Goal: Information Seeking & Learning: Find specific page/section

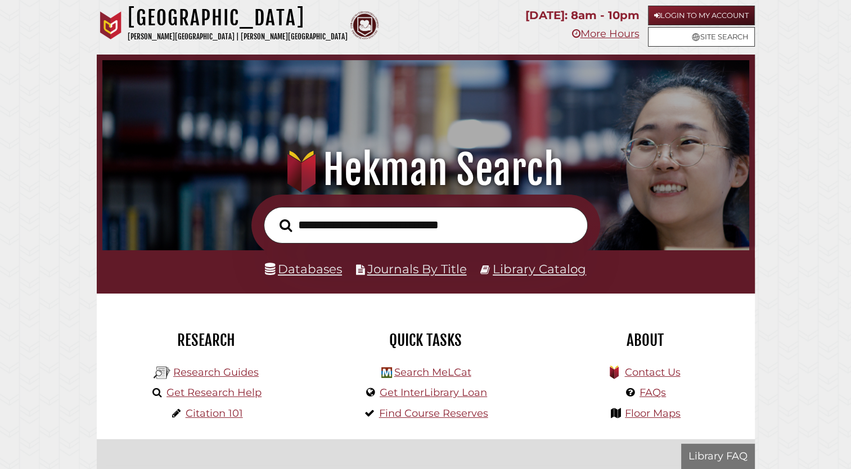
scroll to position [214, 641]
click at [689, 12] on link "Login to My Account" at bounding box center [701, 16] width 107 height 20
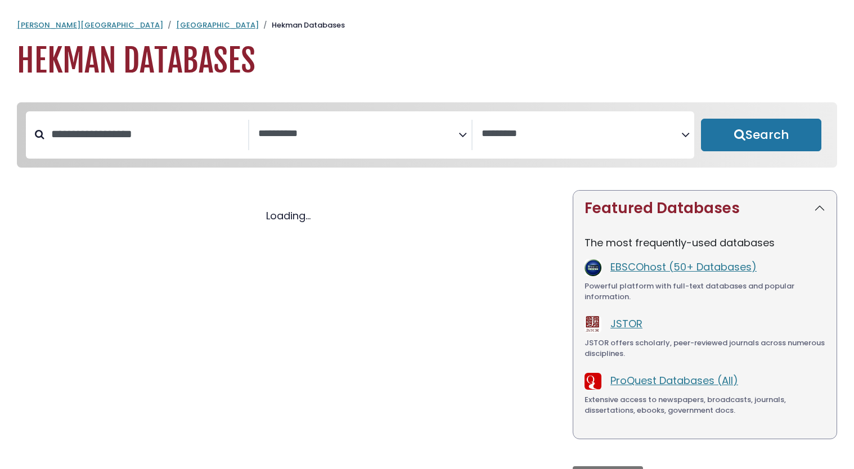
select select "Database Subject Filter"
select select "Database Vendors Filter"
select select "Database Subject Filter"
select select "Database Vendors Filter"
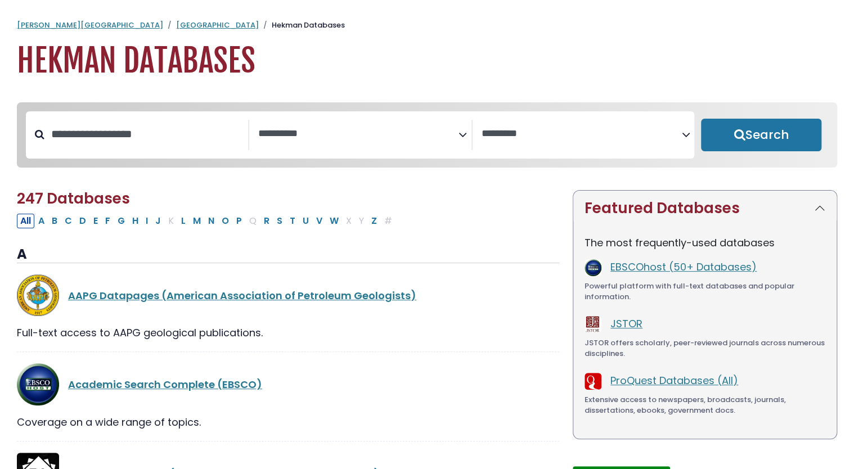
click at [307, 125] on span "Search filters" at bounding box center [358, 132] width 200 height 14
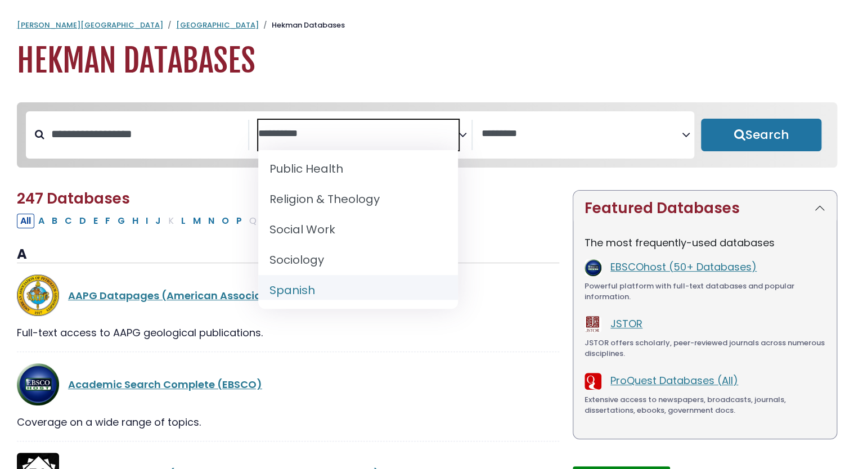
scroll to position [1068, 0]
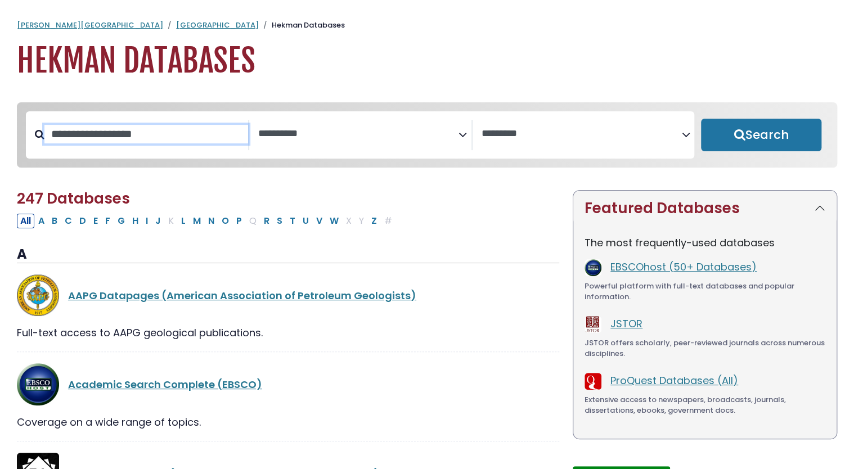
click at [165, 143] on input "Search database by title or keyword" at bounding box center [146, 134] width 204 height 19
type input "*******"
click at [701, 119] on button "Search" at bounding box center [761, 135] width 120 height 33
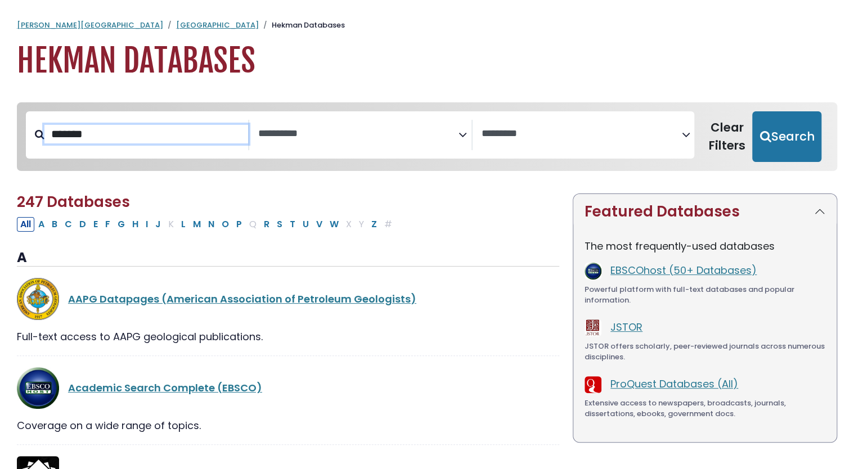
select select "Database Subject Filter"
select select "Database Vendors Filter"
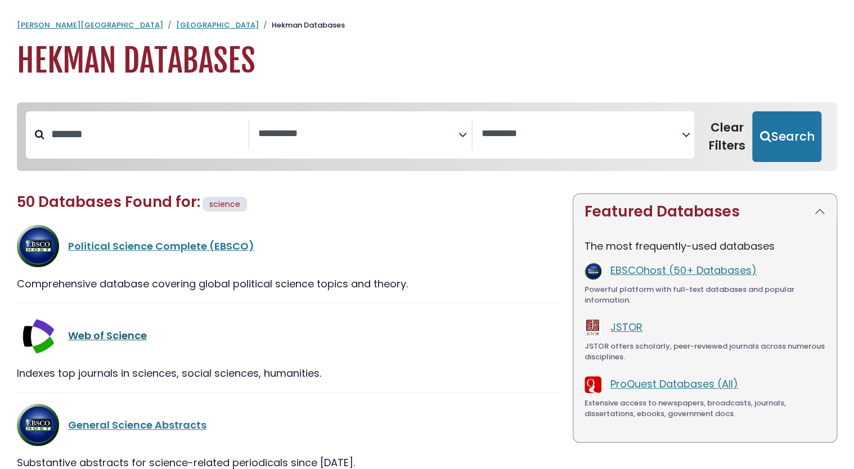
click at [129, 333] on link "Web of Science" at bounding box center [107, 336] width 79 height 14
